Goal: Task Accomplishment & Management: Manage account settings

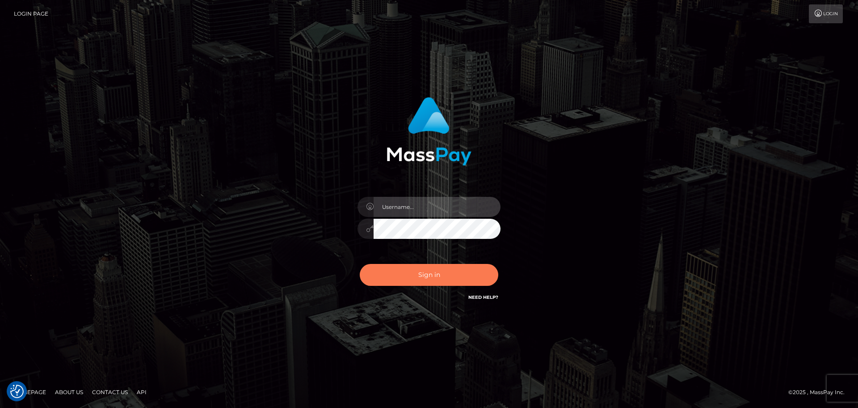
type input "lovely.ace"
click at [411, 276] on button "Sign in" at bounding box center [429, 275] width 139 height 22
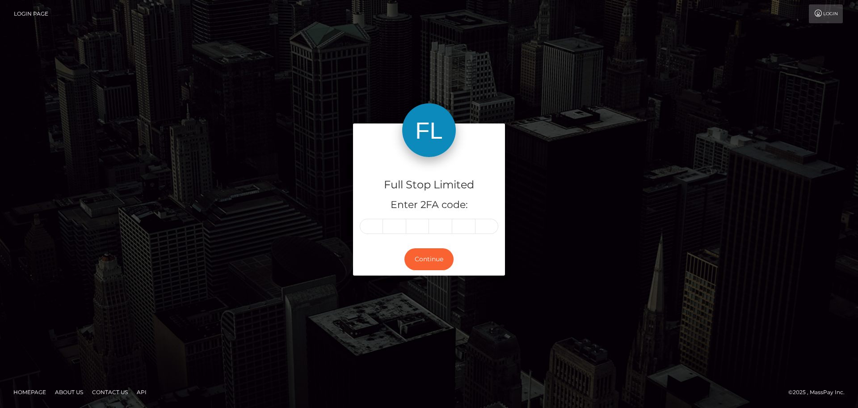
click at [370, 228] on input "text" at bounding box center [371, 226] width 23 height 15
type input "3"
type input "4"
type input "8"
type input "5"
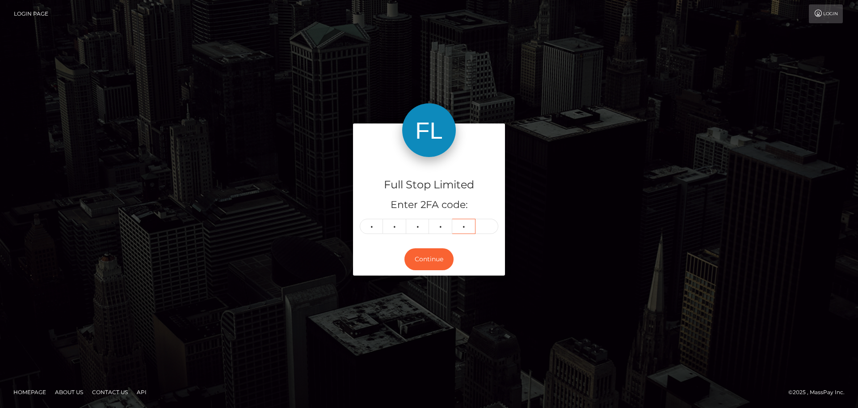
type input "6"
type input "5"
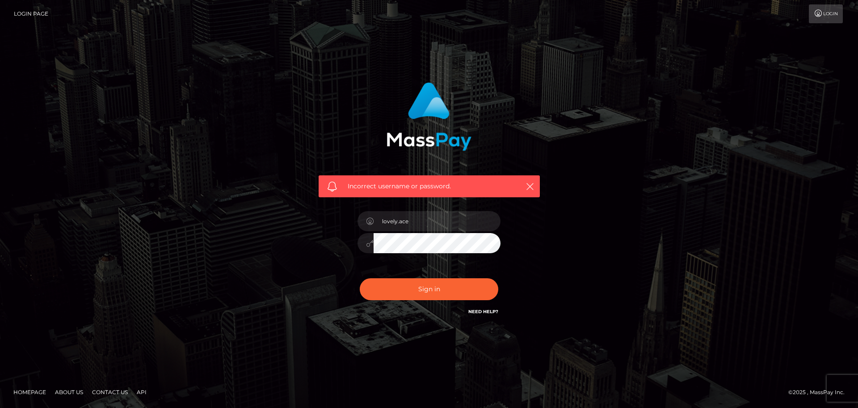
click at [452, 262] on div "lovely.ace" at bounding box center [429, 238] width 156 height 68
click at [439, 283] on button "Sign in" at bounding box center [429, 289] width 139 height 22
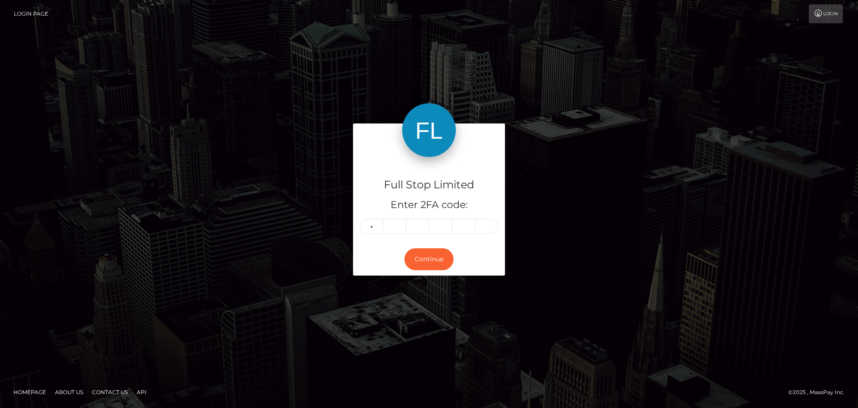
type input "8"
type input "5"
type input "6"
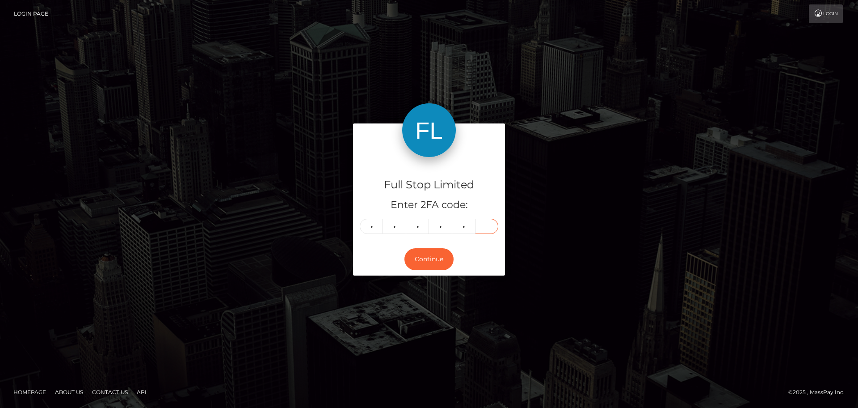
type input "2"
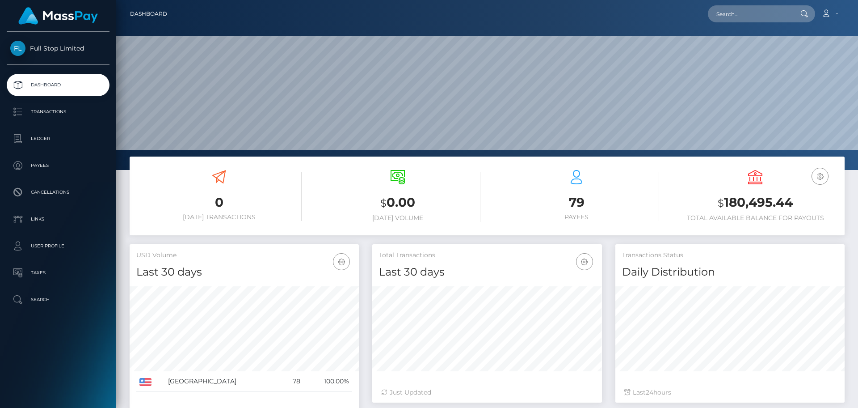
scroll to position [159, 230]
drag, startPoint x: 802, startPoint y: 204, endPoint x: 724, endPoint y: 202, distance: 78.7
click at [724, 202] on h3 "$ 180,495.44" at bounding box center [755, 203] width 165 height 18
copy h3 "180,495.44"
